Goal: Information Seeking & Learning: Learn about a topic

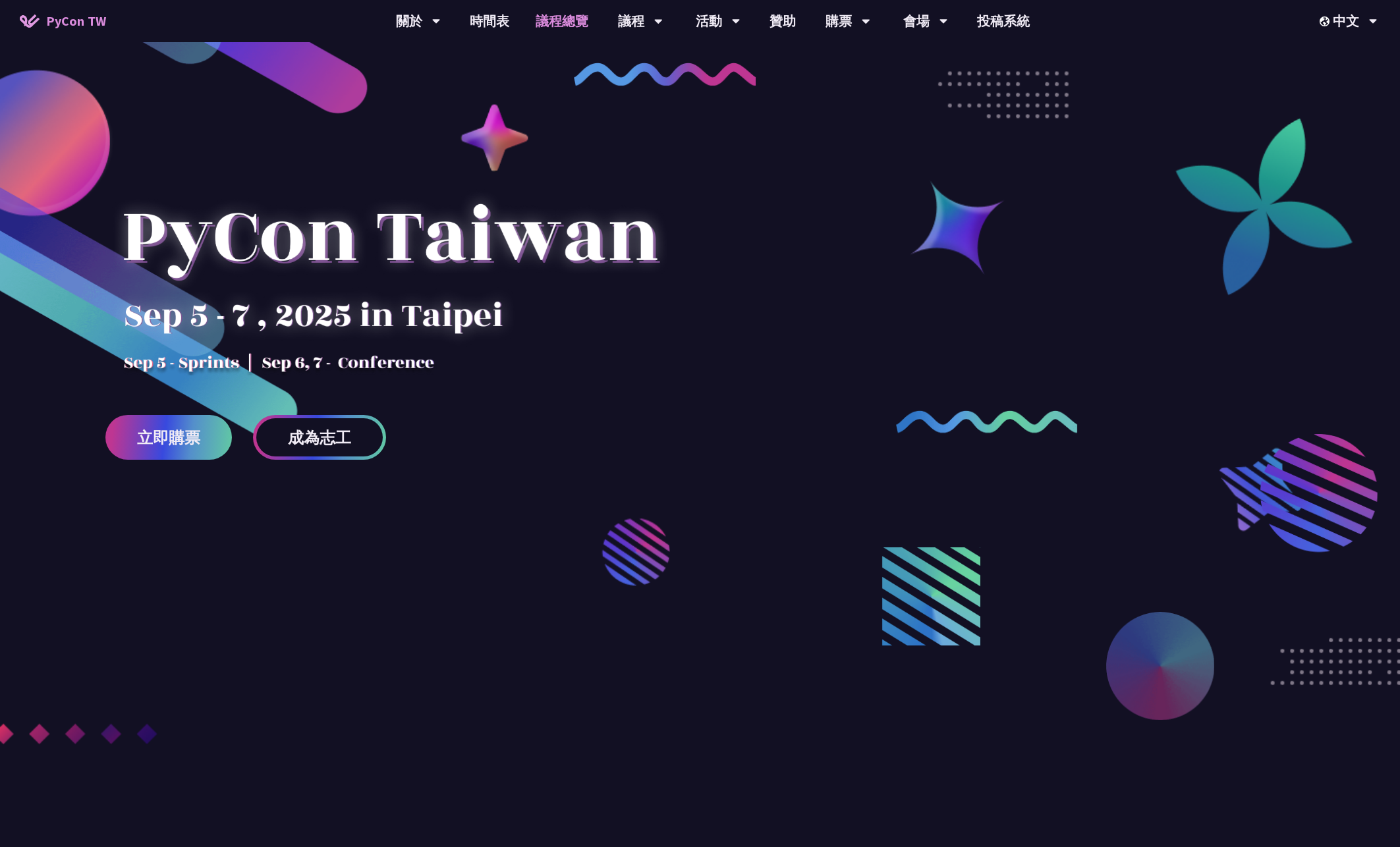
click at [551, 23] on link "議程總覽" at bounding box center [561, 21] width 79 height 42
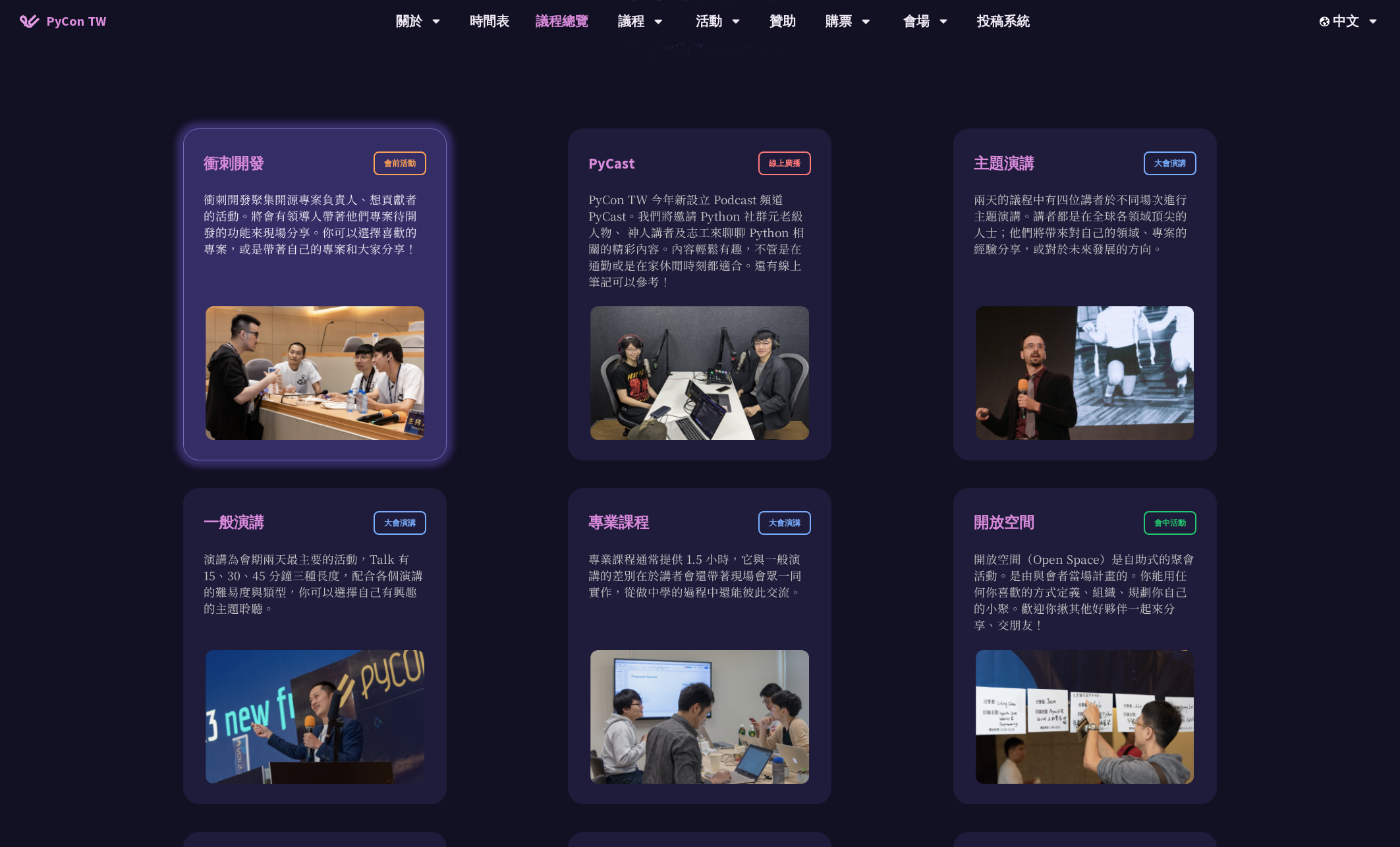
scroll to position [640, 0]
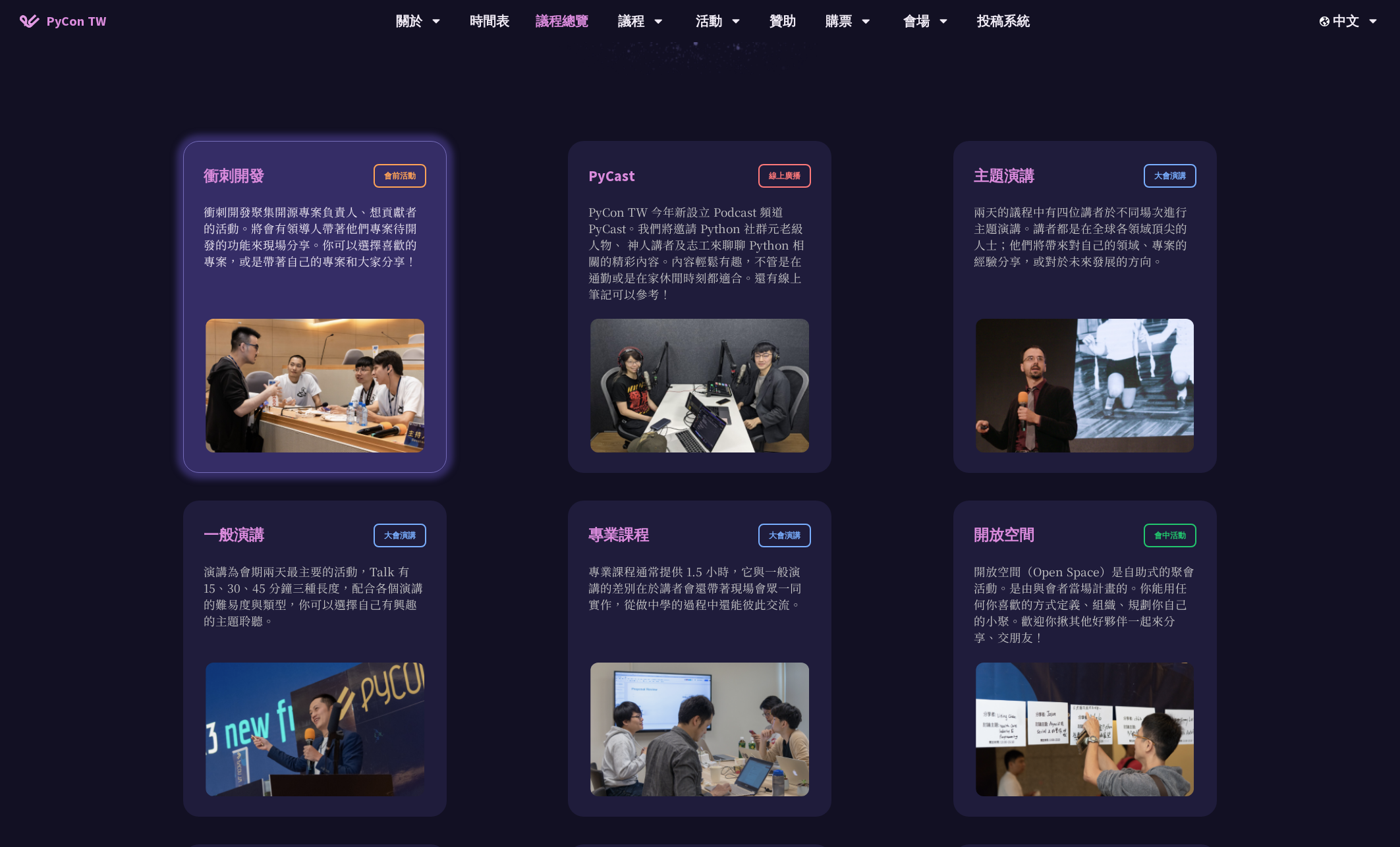
drag, startPoint x: 213, startPoint y: 215, endPoint x: 416, endPoint y: 272, distance: 210.9
click at [416, 272] on div "衝刺開發 會前活動 衝刺開發聚集開源專案負責人、想貢獻者的活動。將會有領導人帶著他們專案待開發的功能來現場分享。你可以選擇喜歡的專案，或是帶著自己的專案和大家…" at bounding box center [315, 307] width 264 height 332
click at [384, 405] on img at bounding box center [314, 385] width 218 height 134
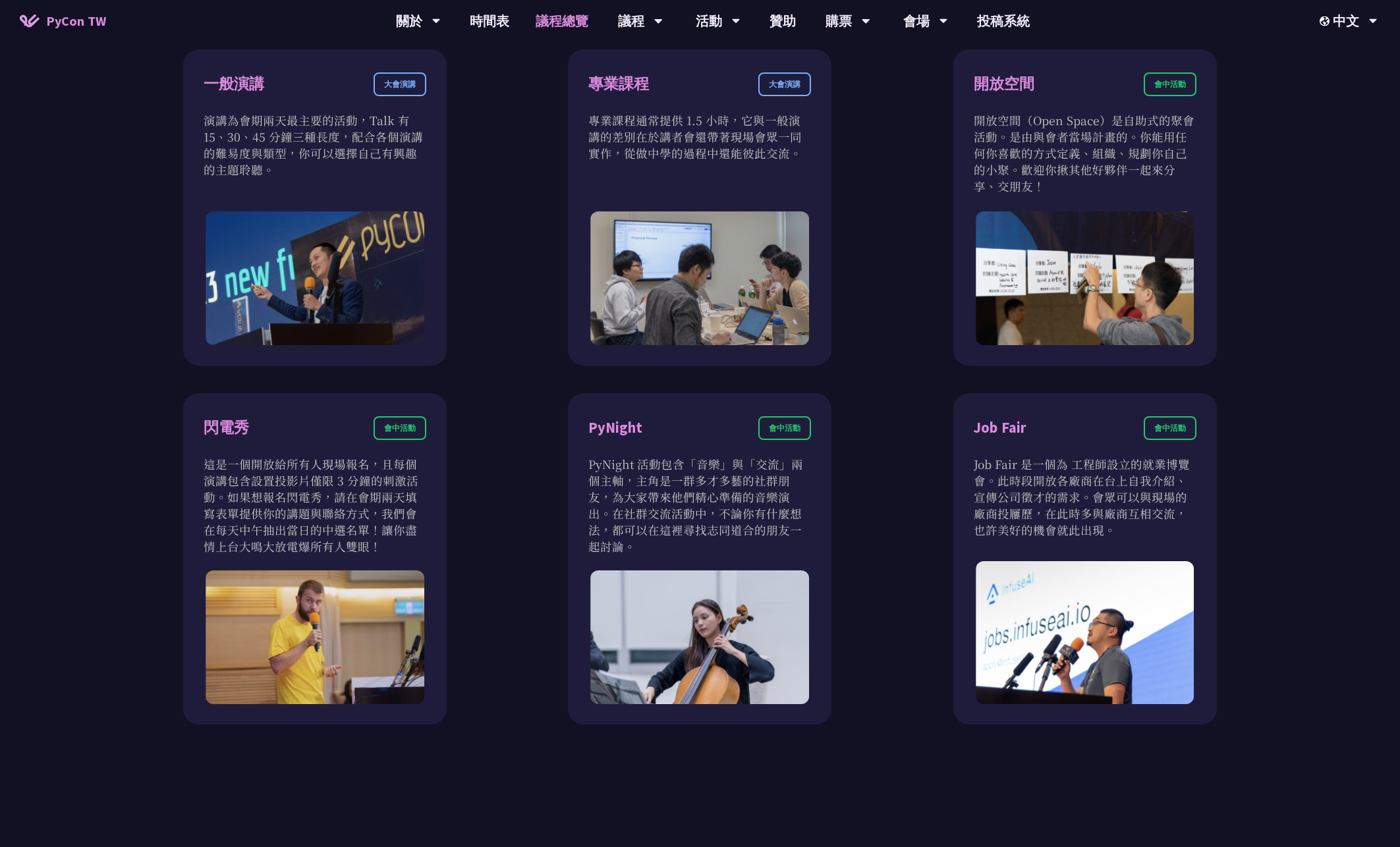
scroll to position [1067, 0]
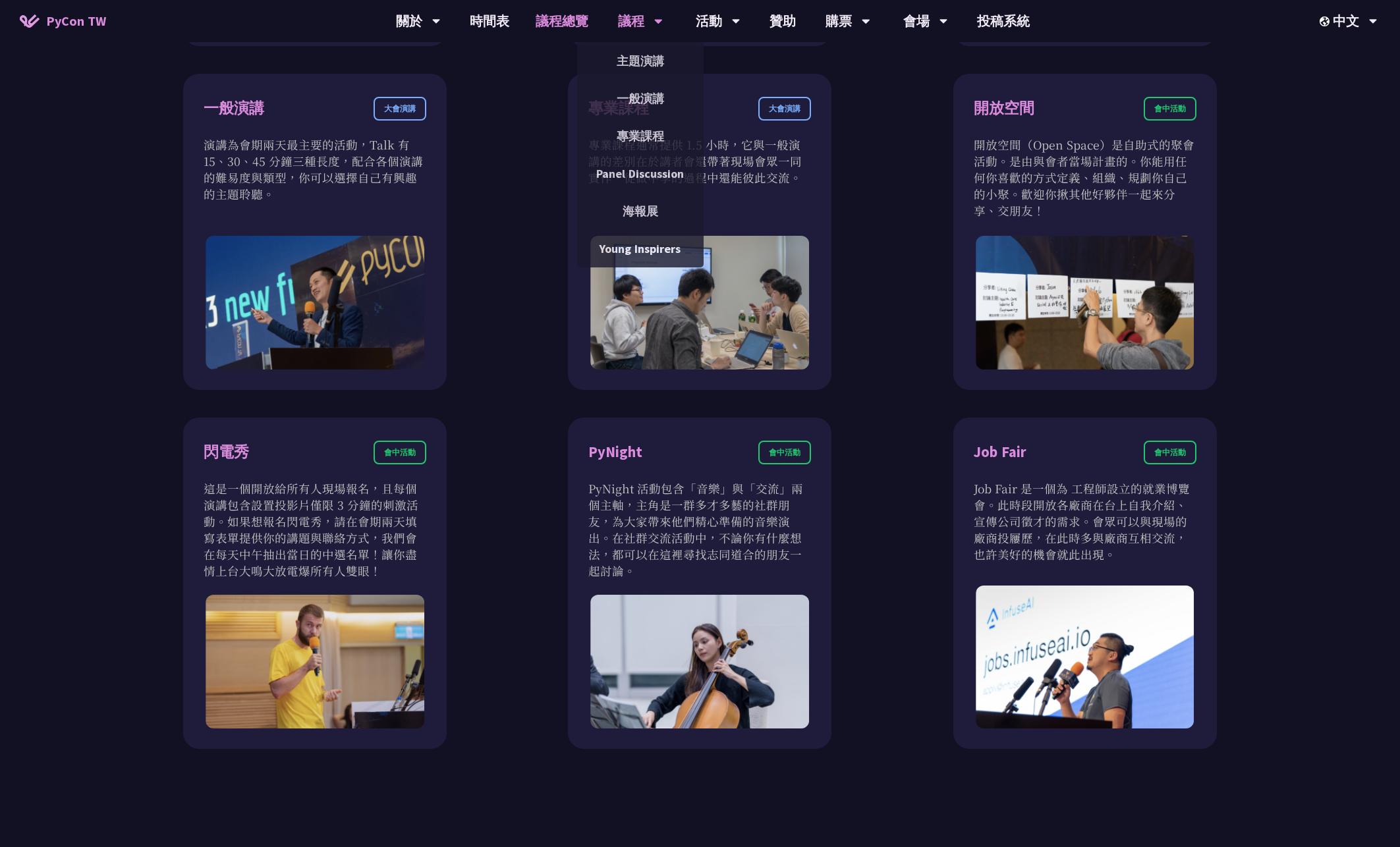
click at [441, 22] on div "議程" at bounding box center [418, 21] width 44 height 42
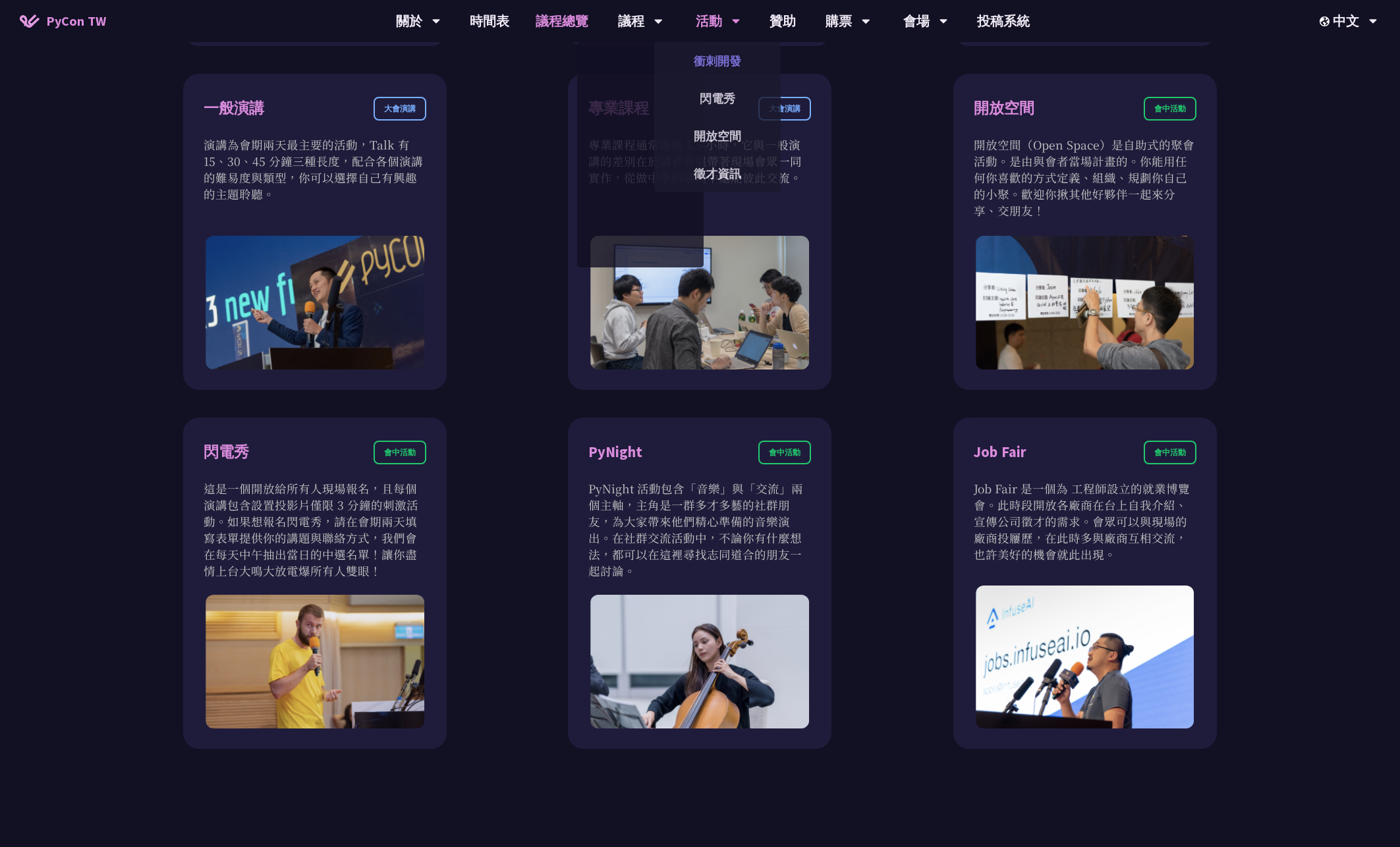
click at [705, 70] on link "衝刺開發" at bounding box center [717, 61] width 126 height 31
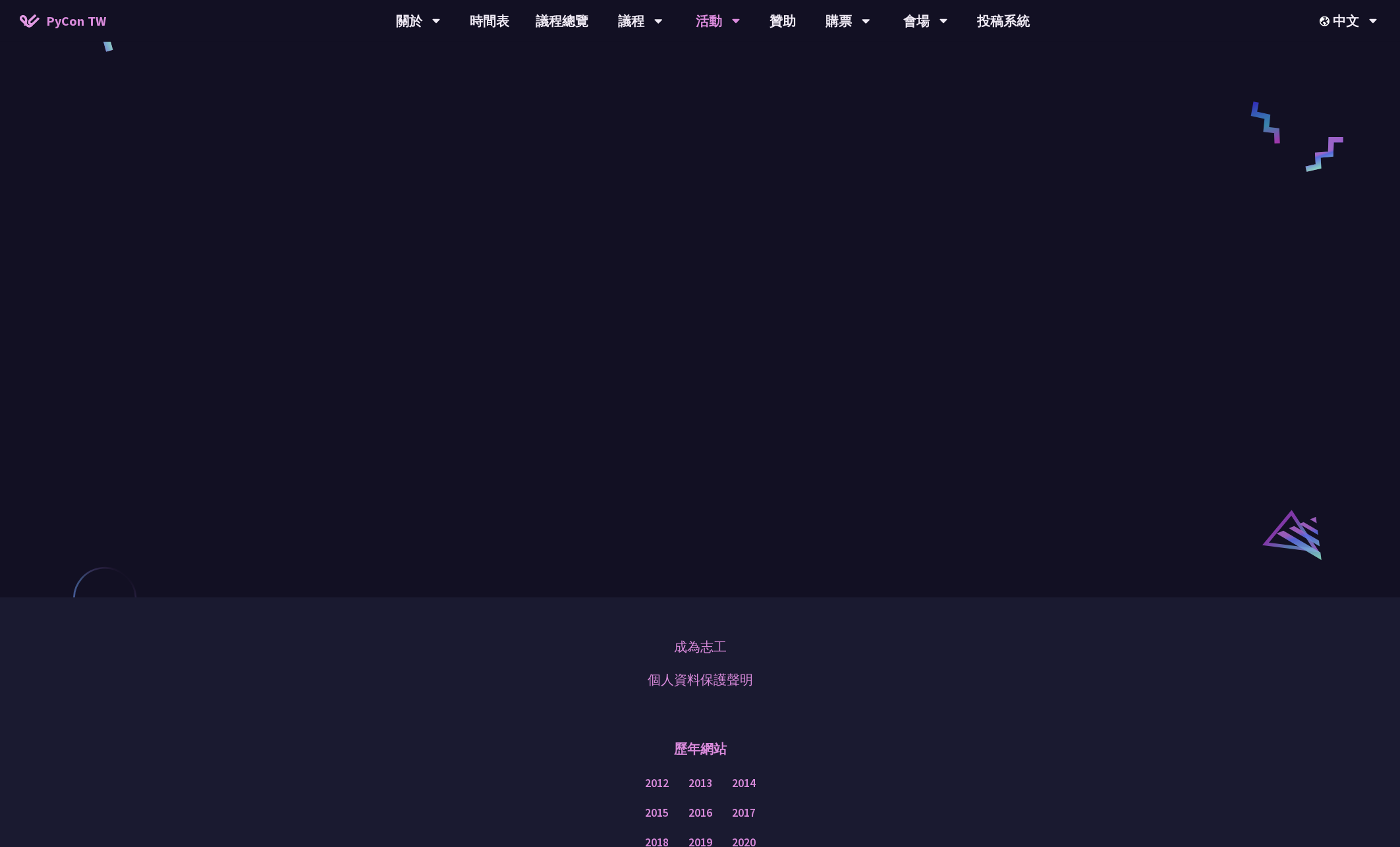
scroll to position [640, 0]
click at [87, 26] on span "PyCon TW" at bounding box center [76, 21] width 60 height 20
